Goal: Understand process/instructions: Learn how to perform a task or action

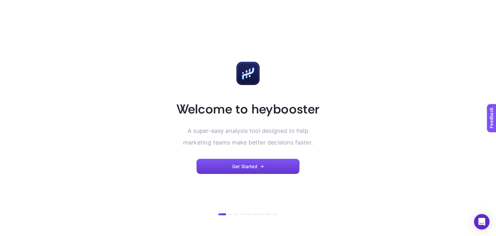
click at [265, 171] on button "Get Started" at bounding box center [247, 167] width 103 height 16
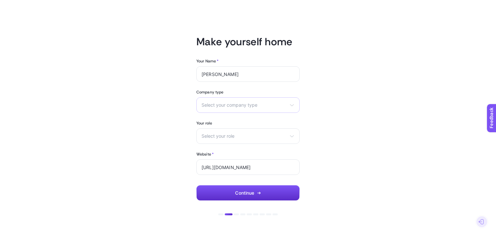
click at [227, 102] on span "Select your company type" at bounding box center [244, 104] width 85 height 5
click at [223, 130] on li "Agency" at bounding box center [248, 131] width 100 height 10
click at [223, 136] on span "Select your role" at bounding box center [244, 135] width 85 height 5
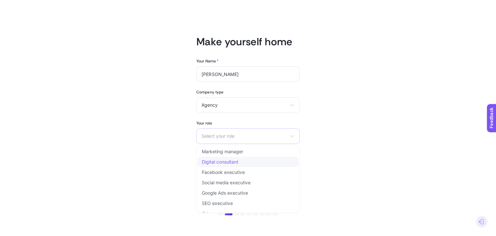
click at [257, 160] on li "Digital consultant" at bounding box center [248, 162] width 100 height 10
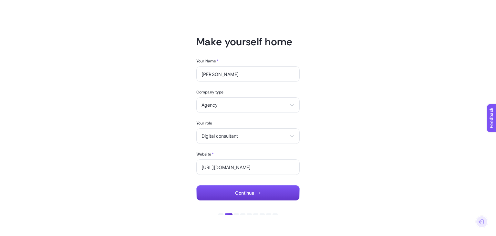
click at [241, 190] on span "Continue" at bounding box center [244, 192] width 19 height 5
